Goal: Information Seeking & Learning: Find specific fact

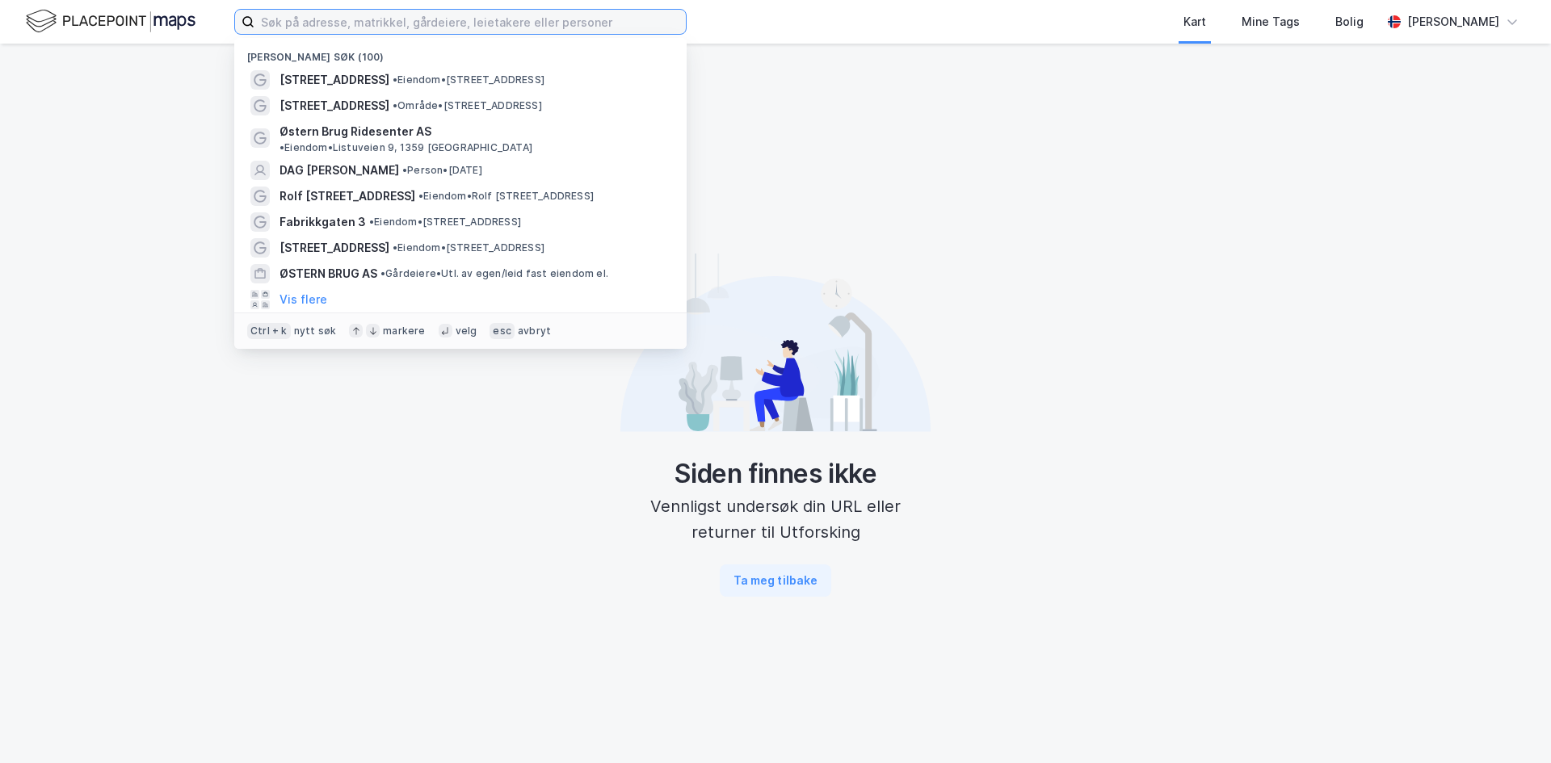
click at [553, 17] on input at bounding box center [469, 22] width 431 height 24
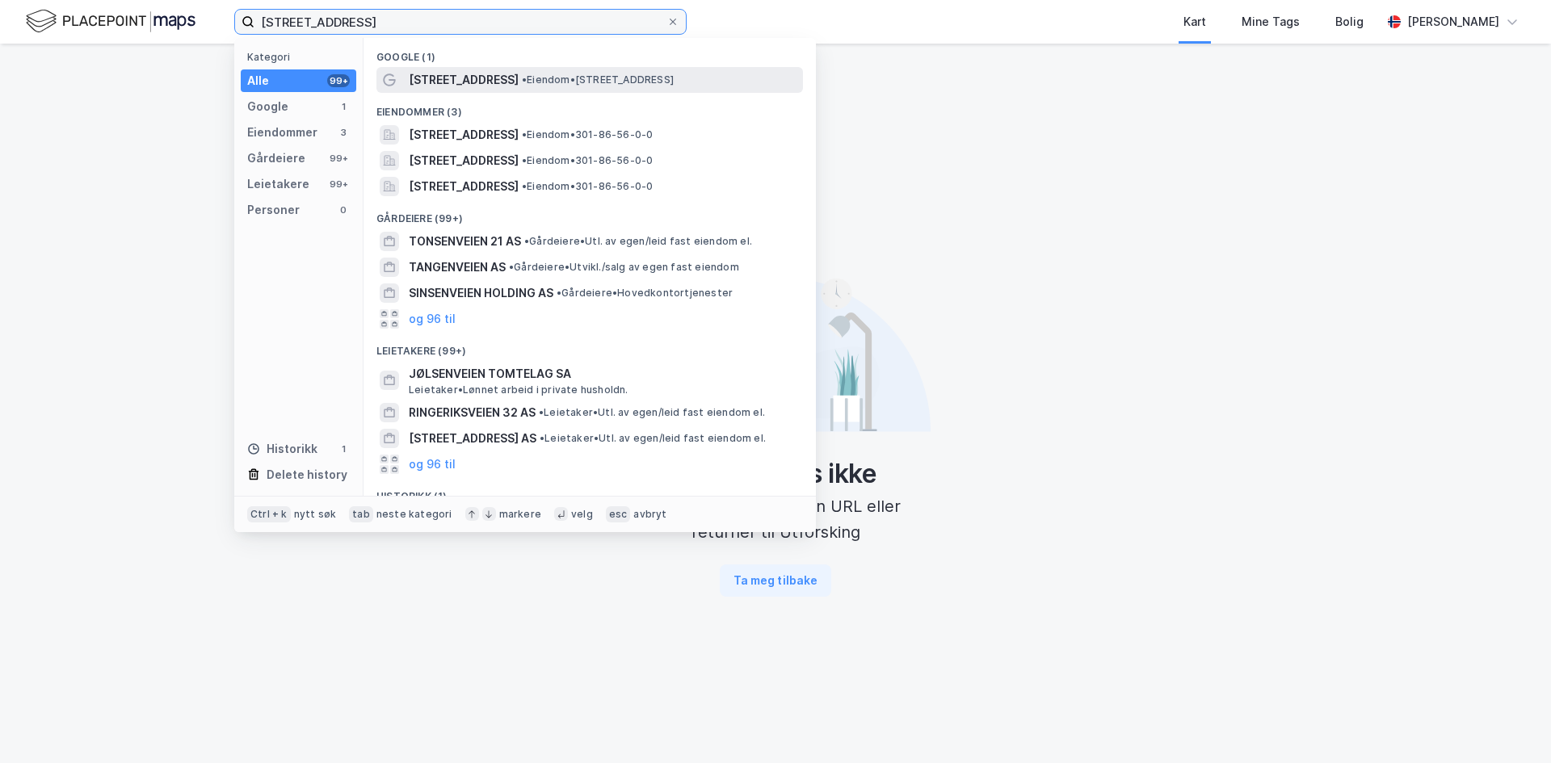
type input "[STREET_ADDRESS]"
click at [530, 76] on span "• Eiendom • [STREET_ADDRESS]" at bounding box center [598, 80] width 152 height 13
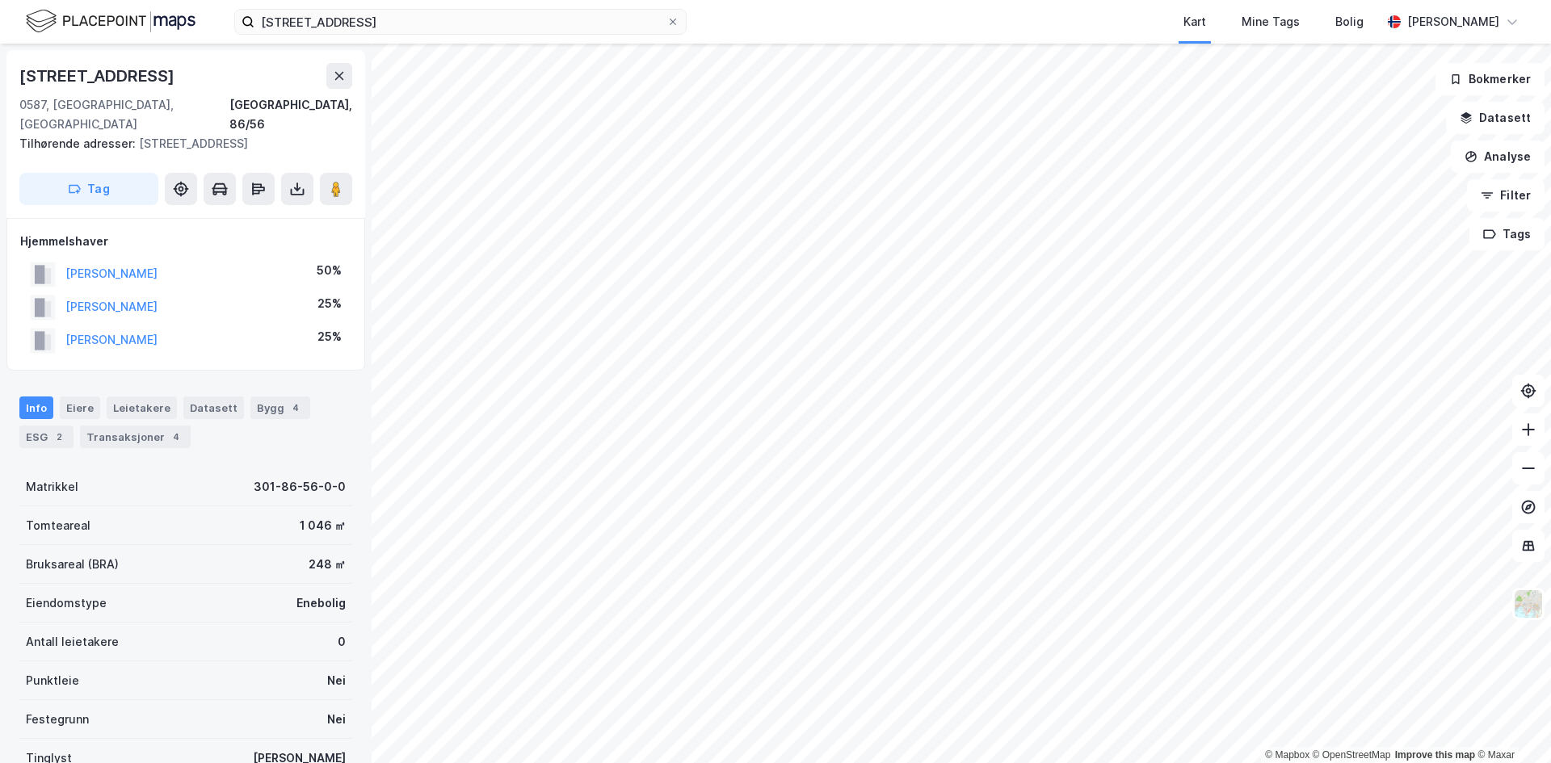
scroll to position [184, 0]
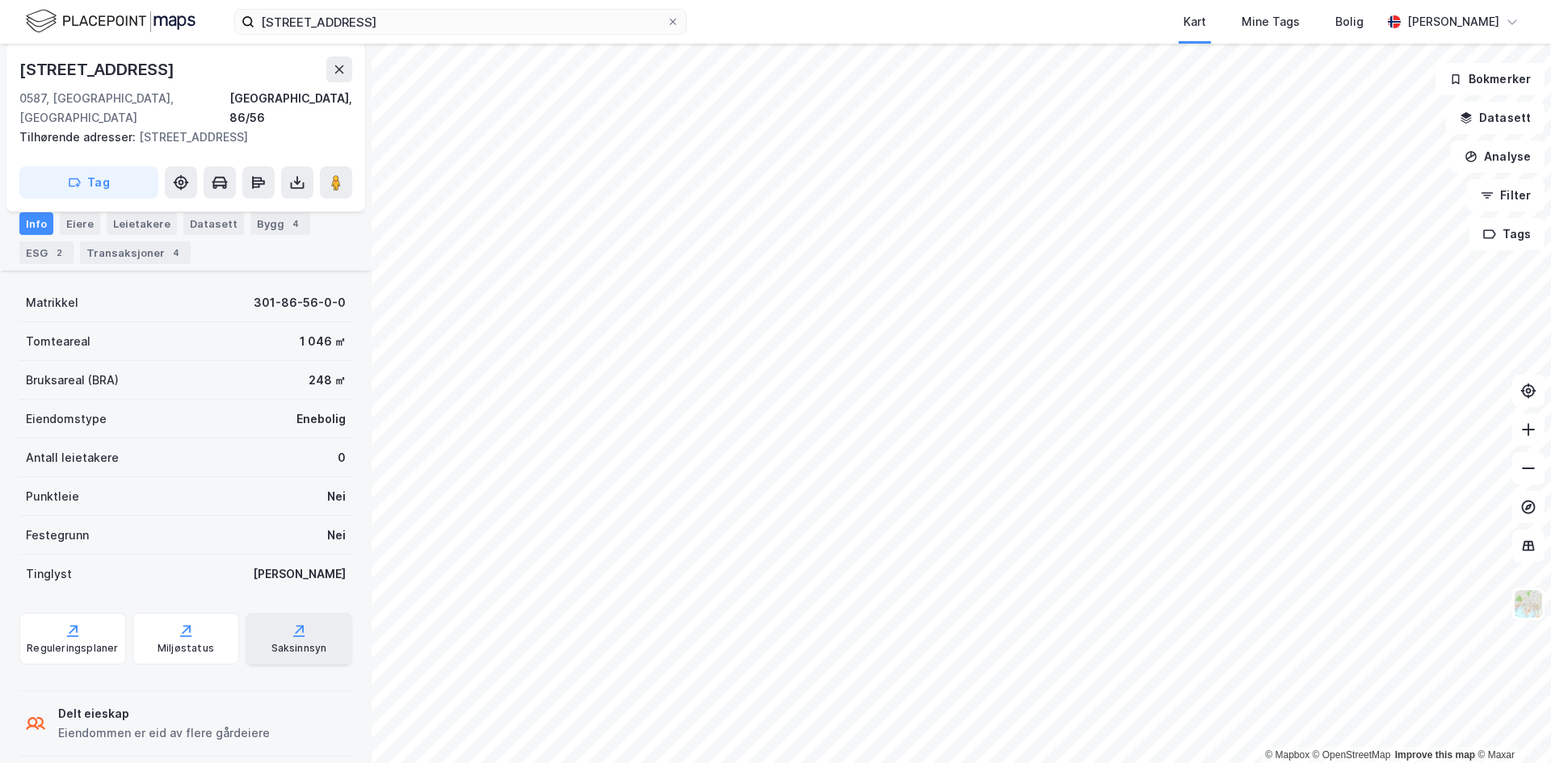
click at [296, 642] on div "Saksinnsyn" at bounding box center [299, 648] width 56 height 13
